Goal: Information Seeking & Learning: Find specific page/section

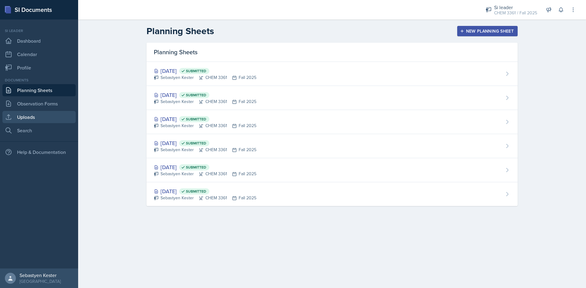
click at [31, 116] on link "Uploads" at bounding box center [38, 117] width 73 height 12
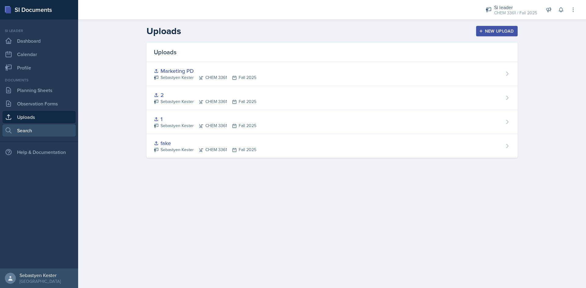
click at [41, 134] on link "Search" at bounding box center [38, 131] width 73 height 12
select select "all"
select select "1"
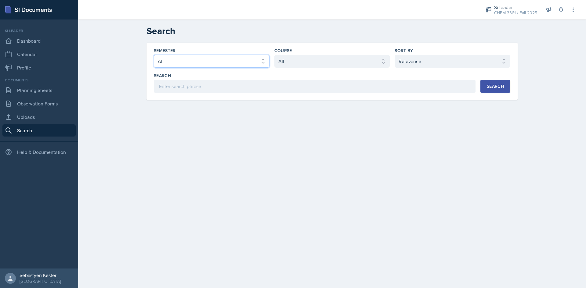
click at [250, 63] on select "Select semester All Fall 2025 Summer 2025 Spring 2025 Fall 2024 Summer 2024 Spr…" at bounding box center [212, 61] width 116 height 13
select select "2bed604d-1099-4043-b1bc-2365e8740244"
click at [154, 55] on select "Select semester All Fall 2025 Summer 2025 Spring 2025 Fall 2024 Summer 2024 Spr…" at bounding box center [212, 61] width 116 height 13
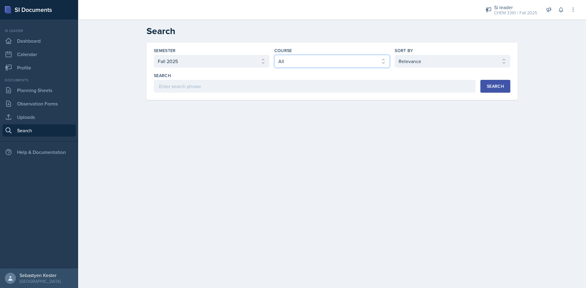
click at [367, 58] on select "Select course All ACCT 2101 ACCT 2102 ACCT 4050 ANTH 1102 ANTH 3301 ARCH 1000 A…" at bounding box center [332, 61] width 116 height 13
select select "98e834a5-c83e-4e52-b556-b4b33834ab53"
click at [274, 55] on select "Select course All ACCT 2101 ACCT 2102 ACCT 4050 ANTH 1102 ANTH 3301 ARCH 1000 A…" at bounding box center [332, 61] width 116 height 13
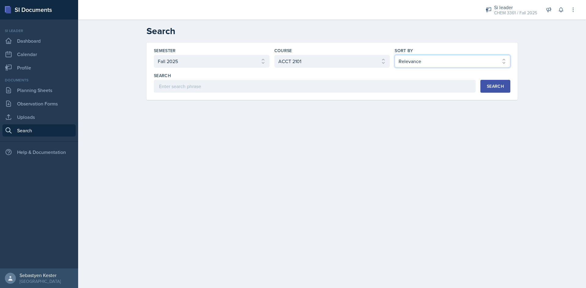
click at [435, 61] on select "Select sort by Relevance Document Date (Asc) Document Date (Desc)" at bounding box center [453, 61] width 116 height 13
click at [431, 63] on select "Select sort by Relevance Document Date (Asc) Document Date (Desc)" at bounding box center [453, 61] width 116 height 13
click at [449, 54] on div "Sort By Select sort by Relevance Document Date (Asc) Document Date (Desc)" at bounding box center [453, 58] width 116 height 20
click at [452, 55] on div "Sort By Select sort by Relevance Document Date (Asc) Document Date (Desc)" at bounding box center [453, 58] width 116 height 20
click at [447, 63] on select "Select sort by Relevance Document Date (Asc) Document Date (Desc)" at bounding box center [453, 61] width 116 height 13
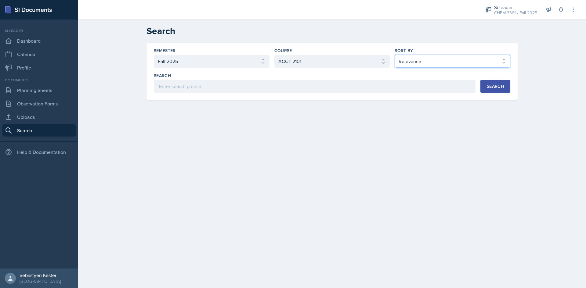
select select "3"
click at [395, 55] on select "Select sort by Relevance Document Date (Asc) Document Date (Desc)" at bounding box center [453, 61] width 116 height 13
click at [497, 87] on div "Search" at bounding box center [495, 86] width 17 height 5
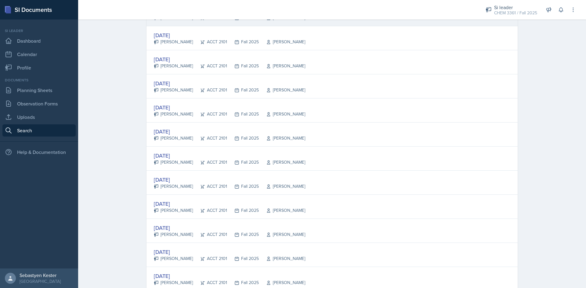
scroll to position [275, 0]
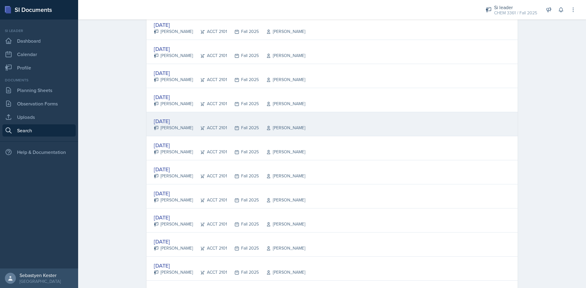
click at [169, 120] on div "[DATE]" at bounding box center [229, 121] width 151 height 8
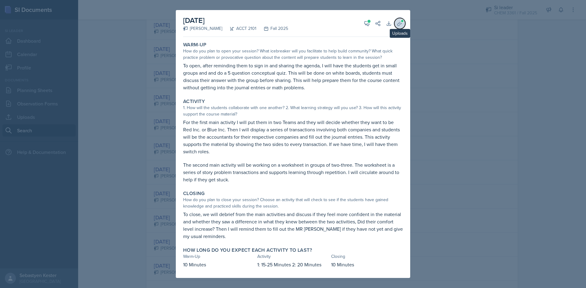
click at [398, 24] on icon at bounding box center [400, 23] width 6 height 6
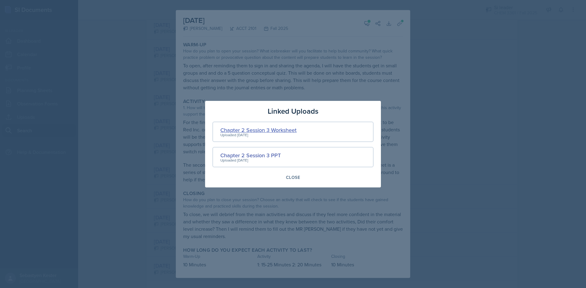
click at [278, 130] on div "Chapter 2 Session 3 Worksheet" at bounding box center [258, 130] width 76 height 8
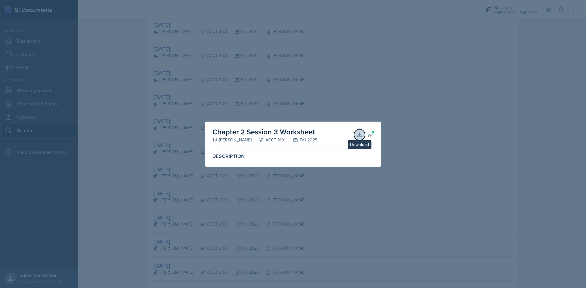
click at [358, 134] on icon at bounding box center [359, 135] width 6 height 6
